Goal: Answer question/provide support

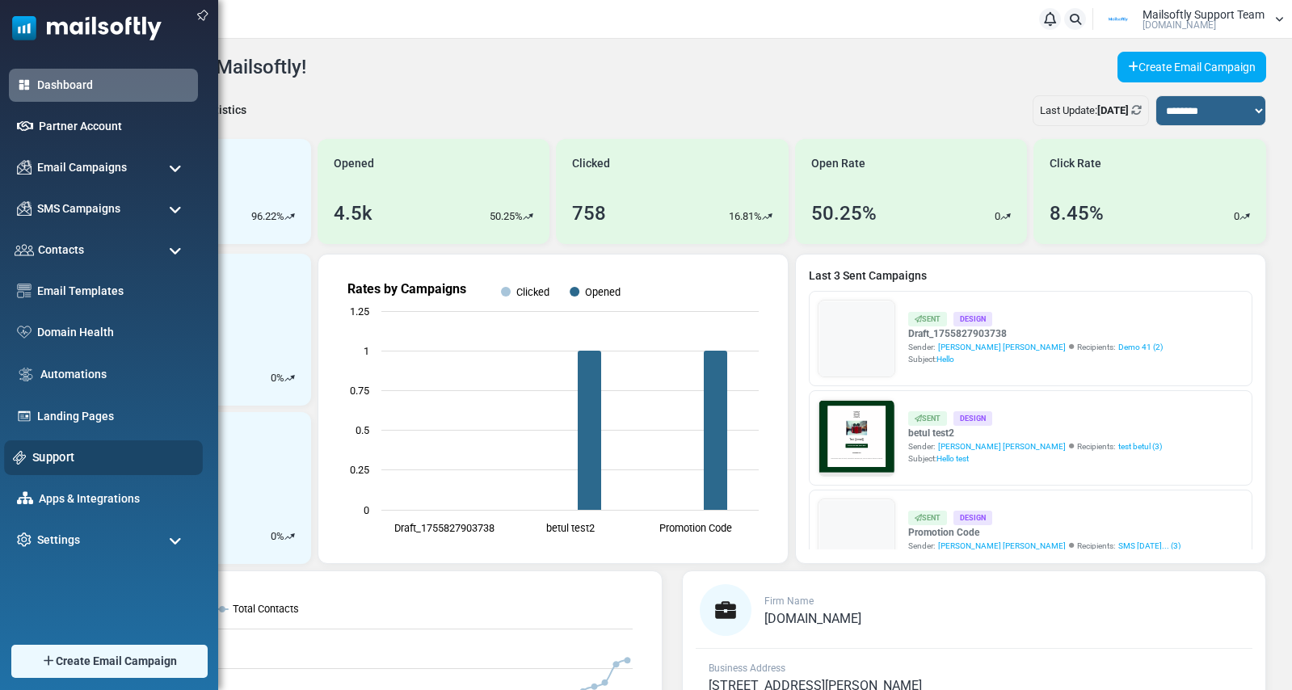
click at [79, 453] on link "Support" at bounding box center [113, 457] width 162 height 18
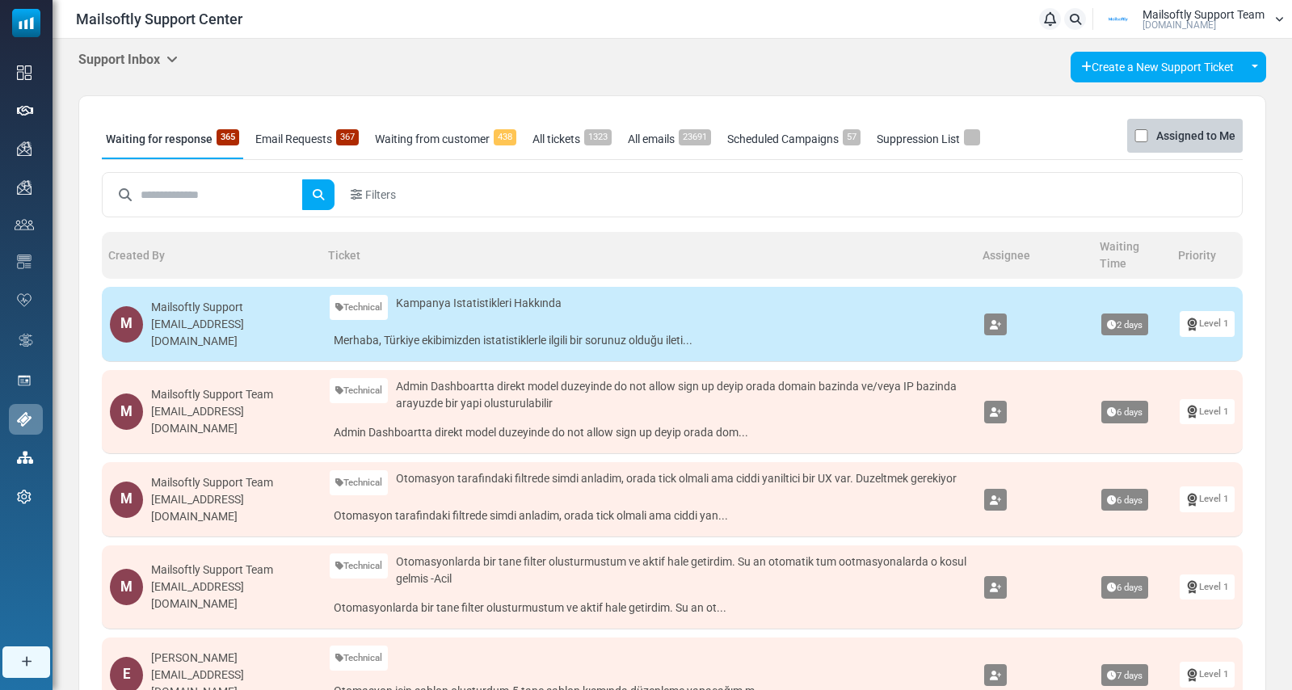
click at [313, 145] on link "Email Requests 367" at bounding box center [306, 139] width 111 height 40
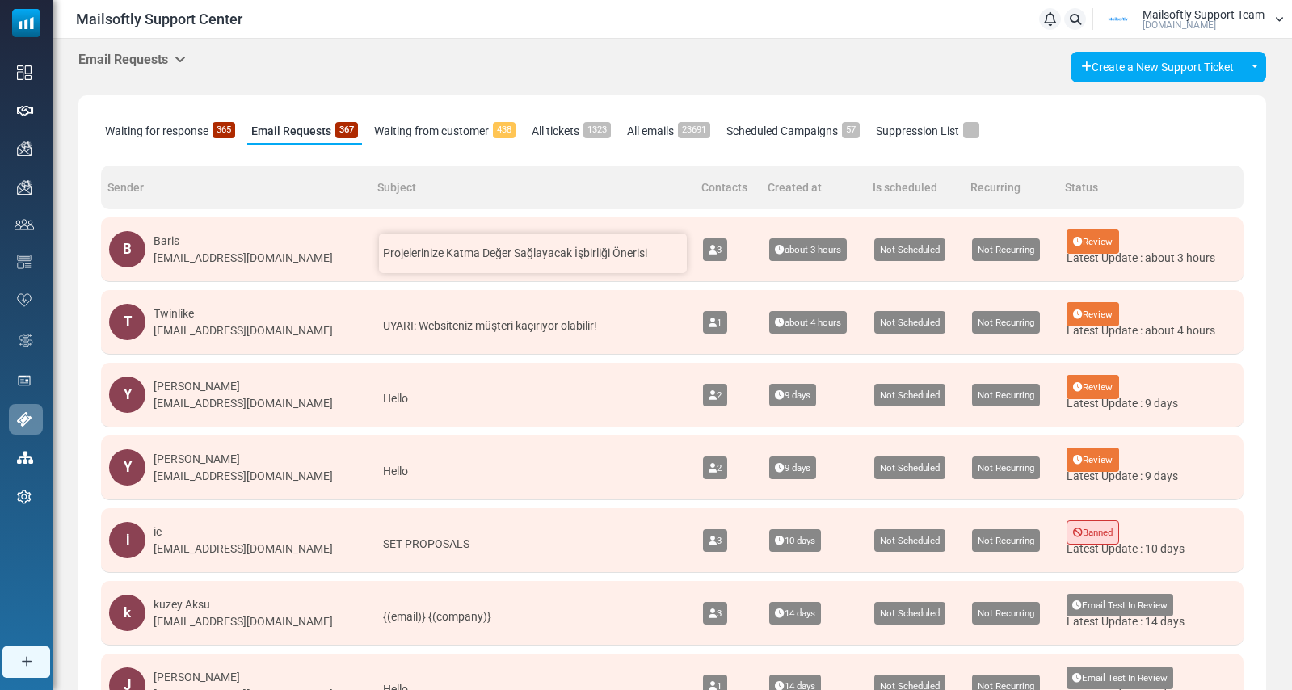
click at [379, 262] on div "Projelerinize Katma Değer Sağlayacak İşbirliği Önerisi" at bounding box center [533, 253] width 308 height 40
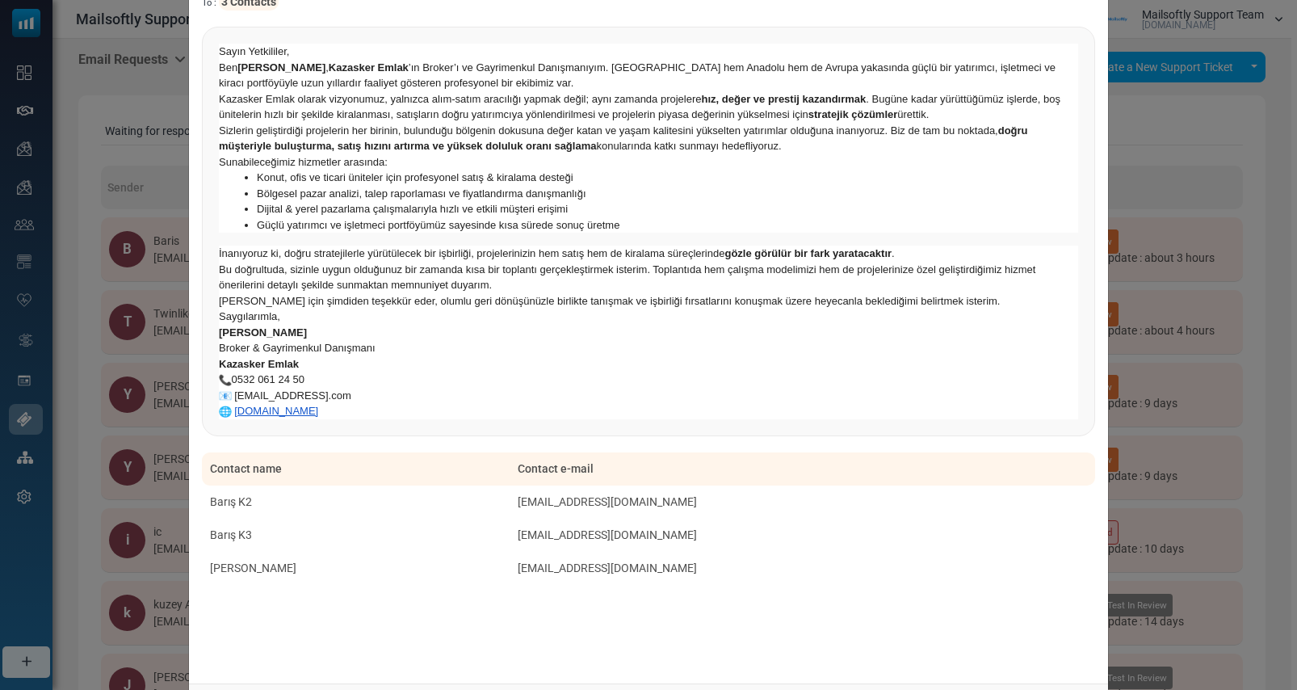
scroll to position [233, 0]
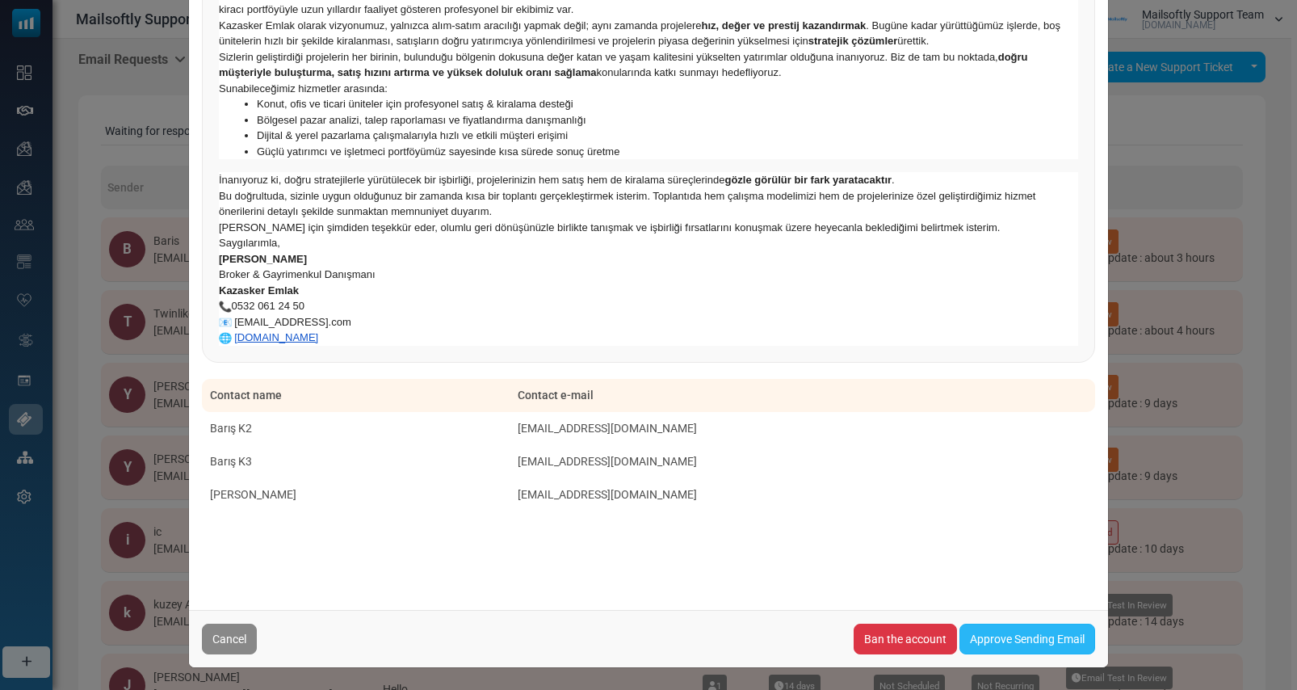
click at [1028, 641] on link "Approve Sending Email" at bounding box center [1028, 639] width 136 height 31
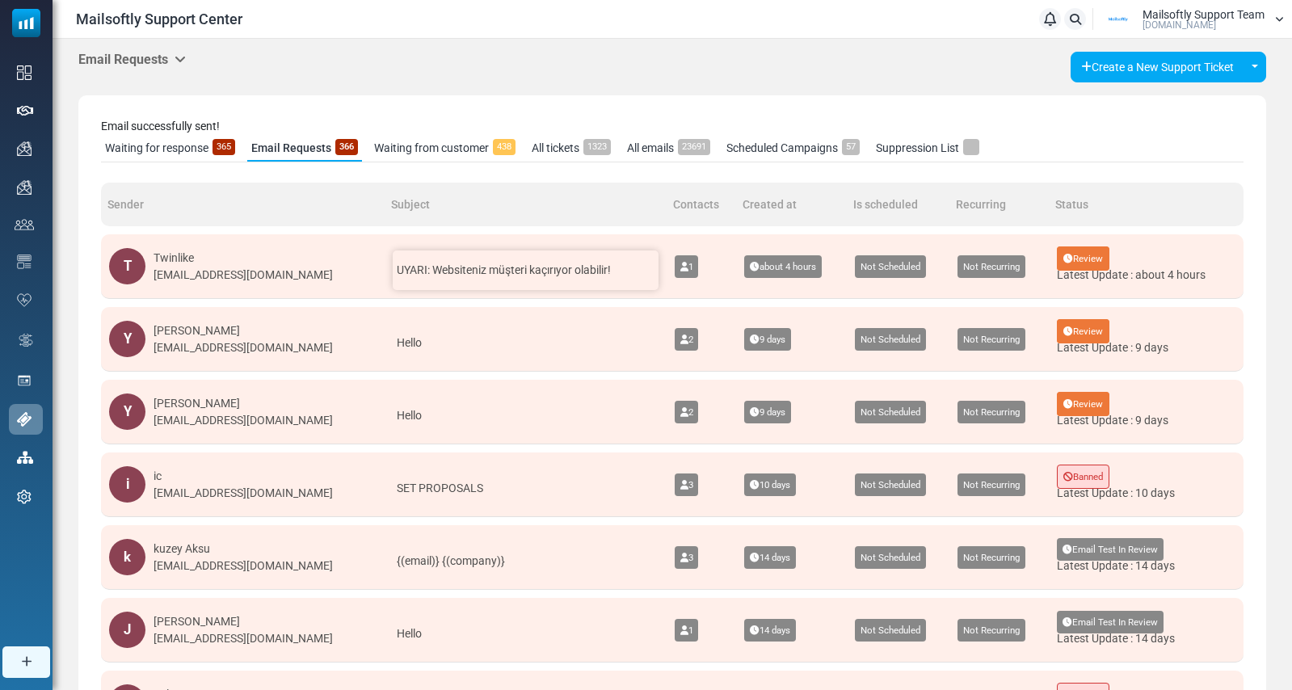
click at [516, 266] on span "UYARI: Websiteniz müşteri kaçırıyor olabilir!" at bounding box center [504, 269] width 214 height 13
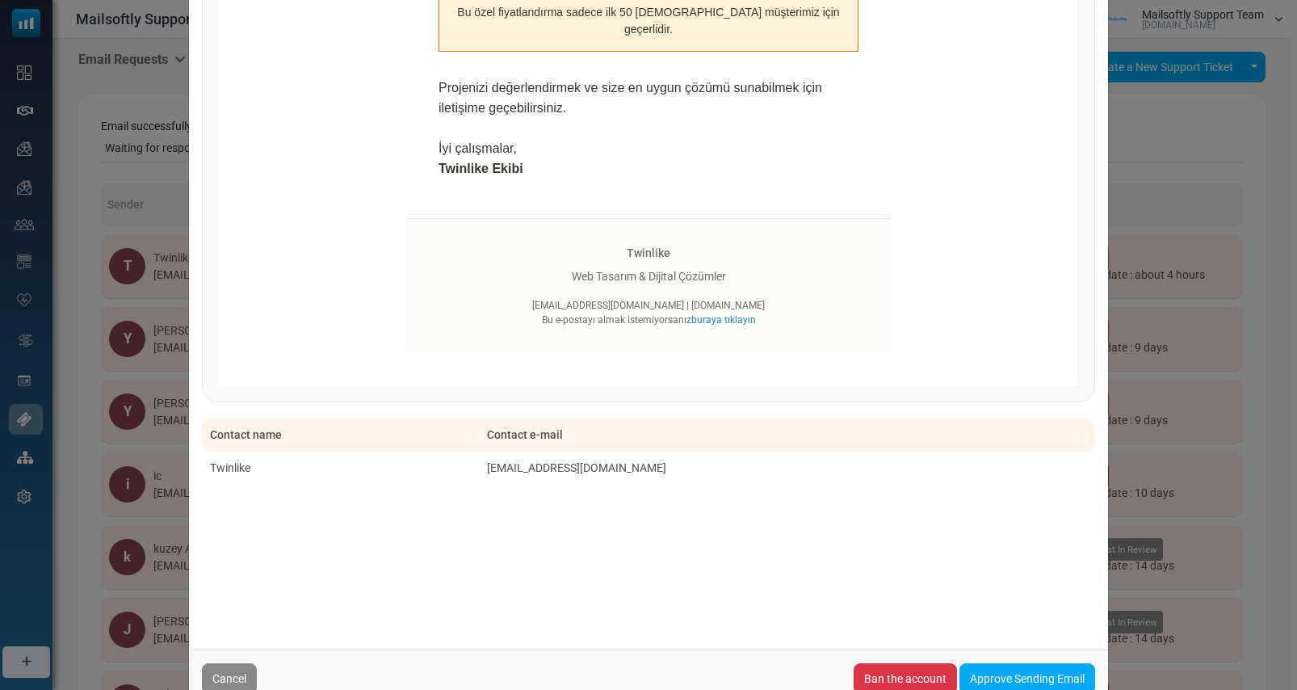
scroll to position [2057, 0]
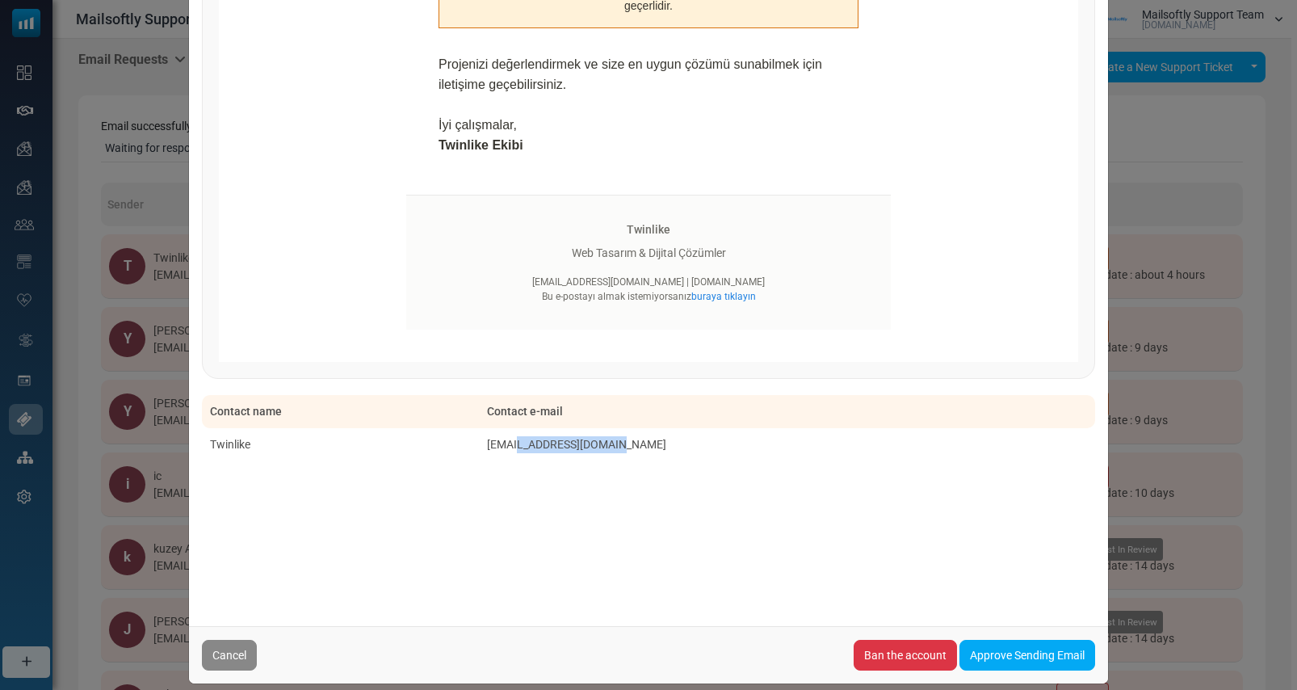
drag, startPoint x: 696, startPoint y: 424, endPoint x: 598, endPoint y: 426, distance: 97.8
click at [598, 428] on td "info@twinlike.services" at bounding box center [787, 444] width 616 height 33
copy td "twinlike.services"
click at [1010, 640] on link "Approve Sending Email" at bounding box center [1028, 655] width 136 height 31
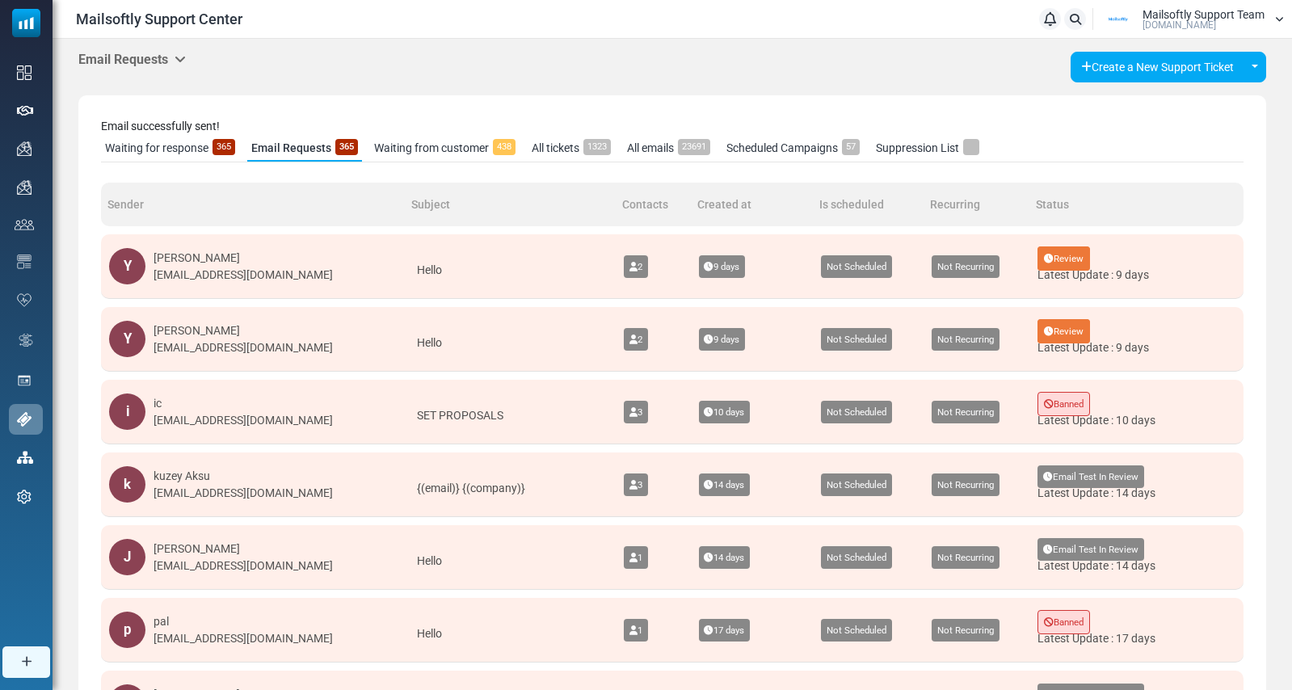
click at [943, 390] on td "Not Recurring" at bounding box center [976, 412] width 106 height 65
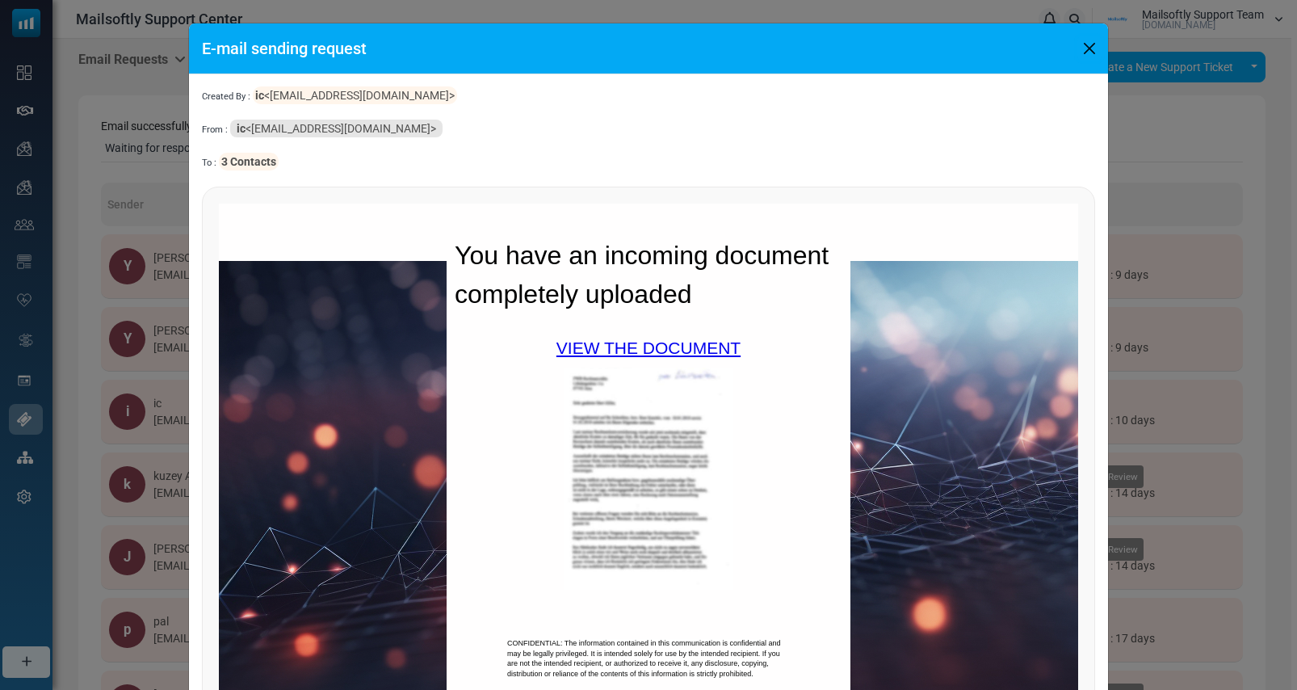
click at [1086, 44] on button "Close" at bounding box center [1090, 48] width 24 height 24
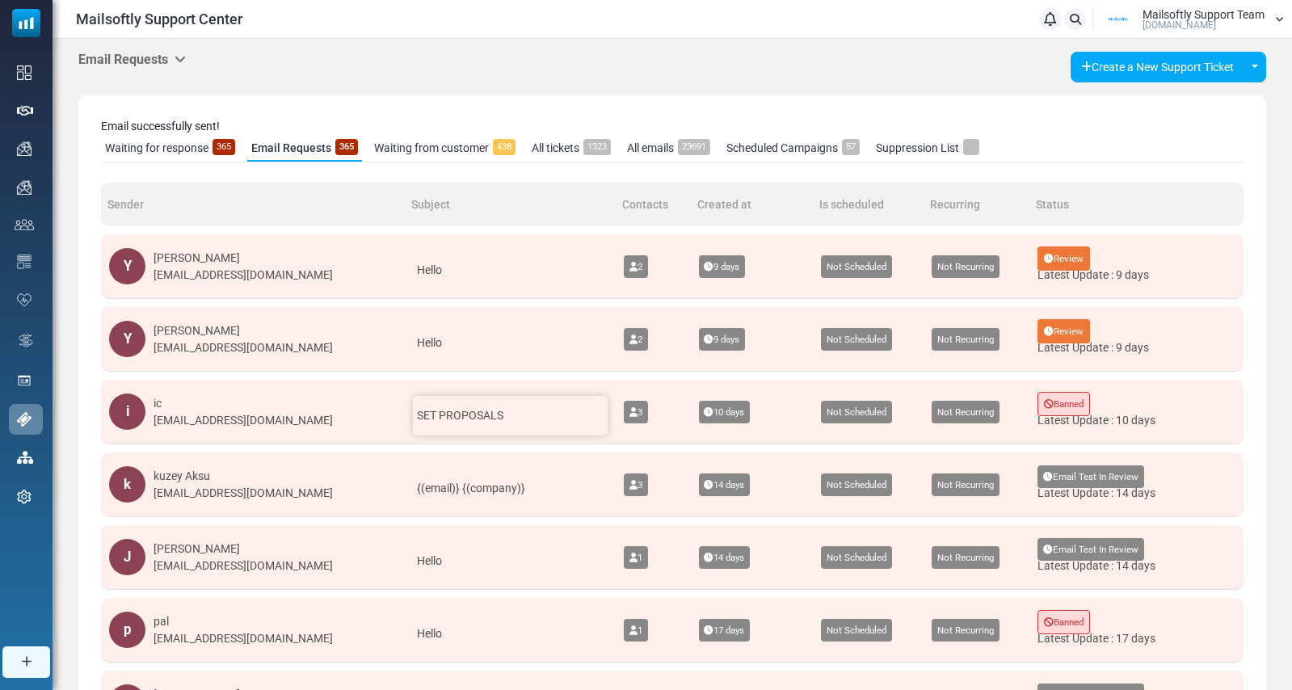
click at [417, 411] on span "SET PROPOSALS" at bounding box center [460, 415] width 86 height 13
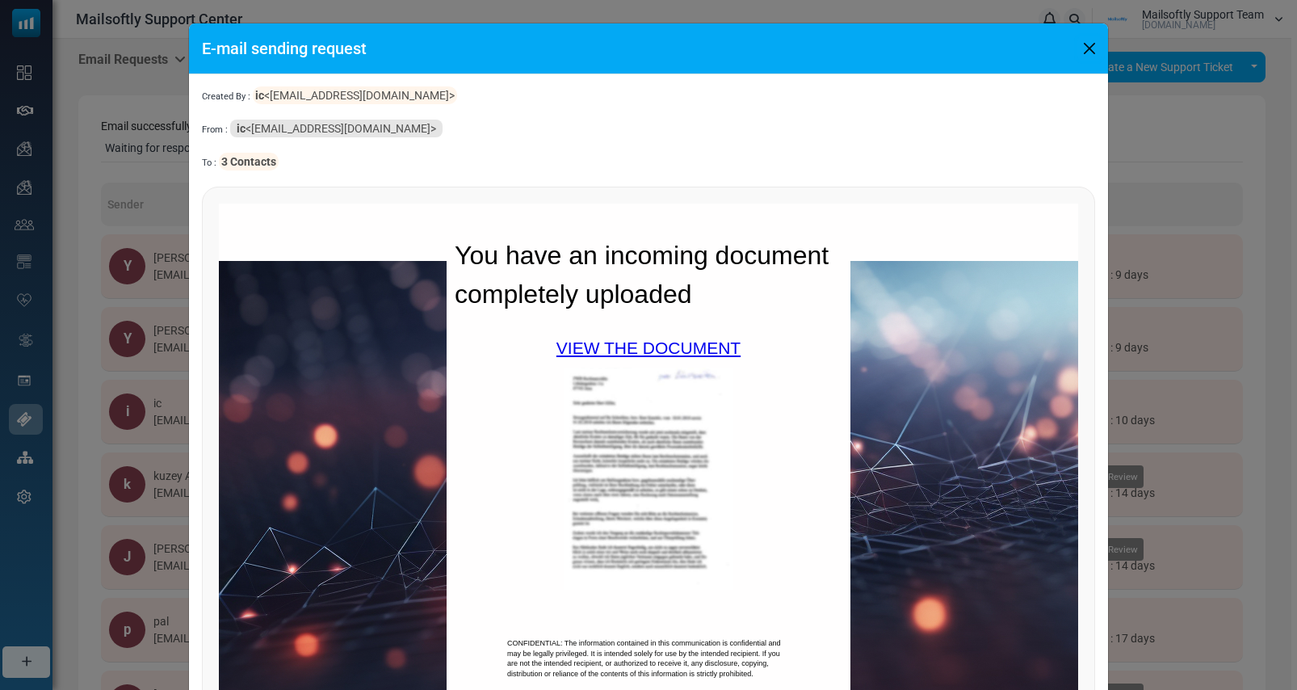
click at [1086, 45] on button "Close" at bounding box center [1090, 48] width 24 height 24
